Goal: Find specific page/section: Find specific page/section

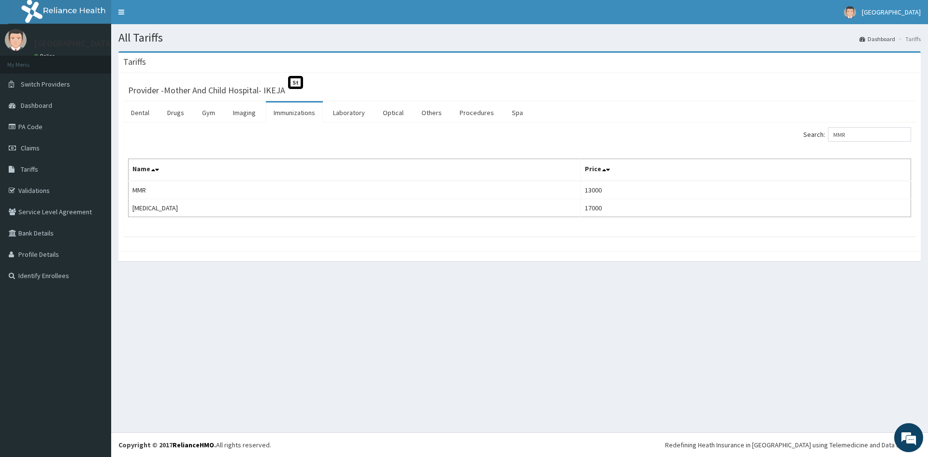
drag, startPoint x: 863, startPoint y: 132, endPoint x: 796, endPoint y: 133, distance: 67.2
click at [801, 135] on div "Search: MMR" at bounding box center [719, 135] width 384 height 17
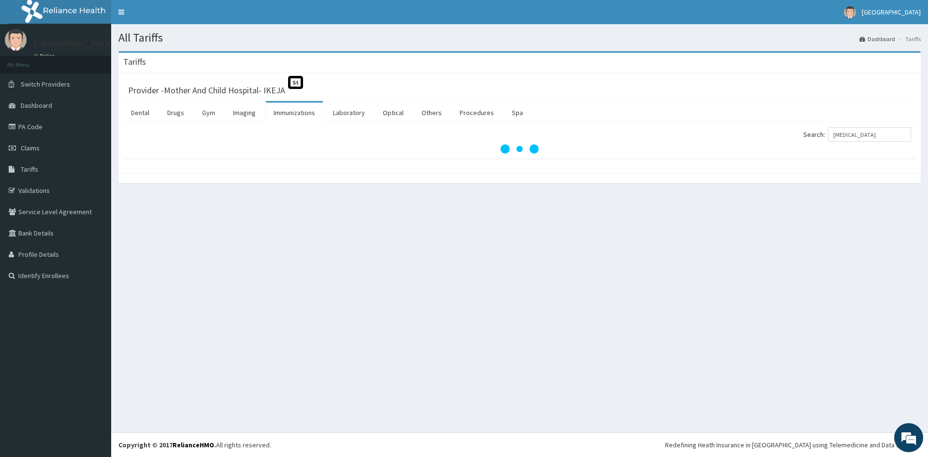
type input "[MEDICAL_DATA]"
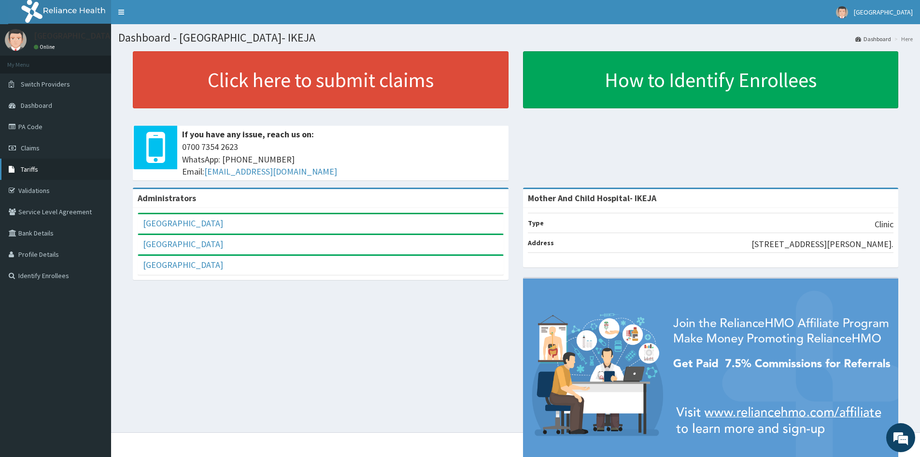
click at [24, 170] on span "Tariffs" at bounding box center [29, 169] width 17 height 9
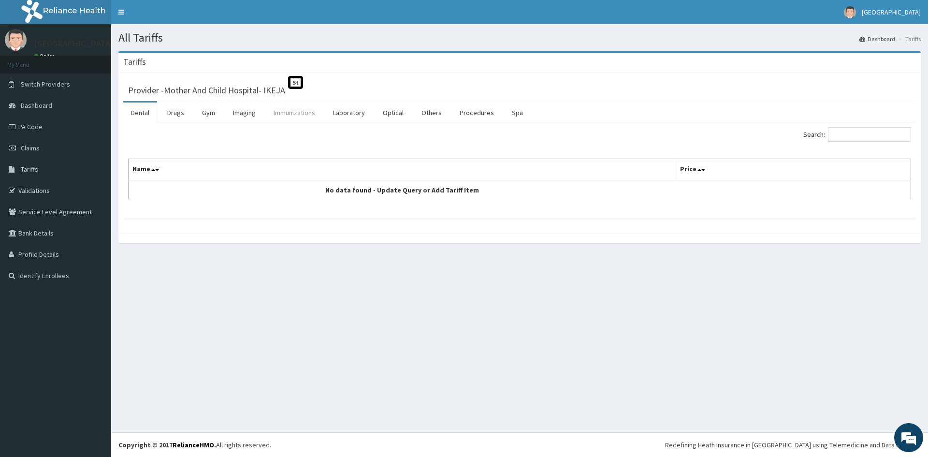
click at [300, 116] on link "Immunizations" at bounding box center [294, 112] width 57 height 20
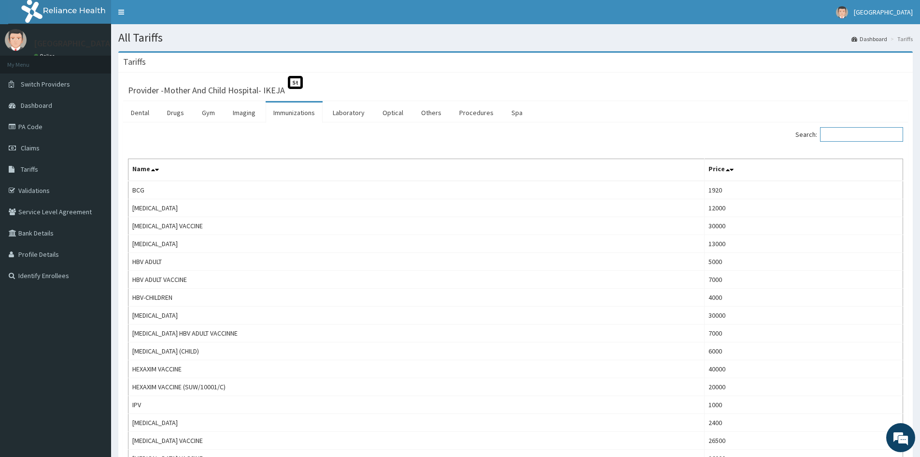
click at [868, 138] on input "Search:" at bounding box center [861, 134] width 83 height 14
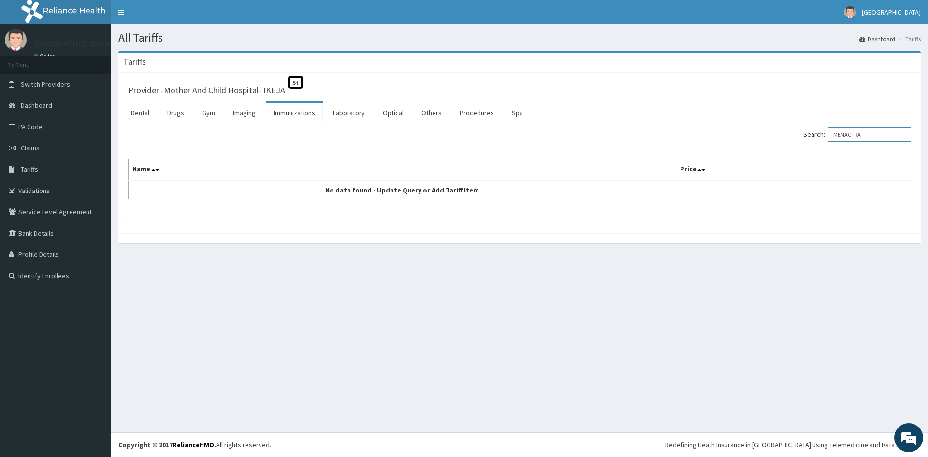
type input "MENACTRA"
